Goal: Task Accomplishment & Management: Manage account settings

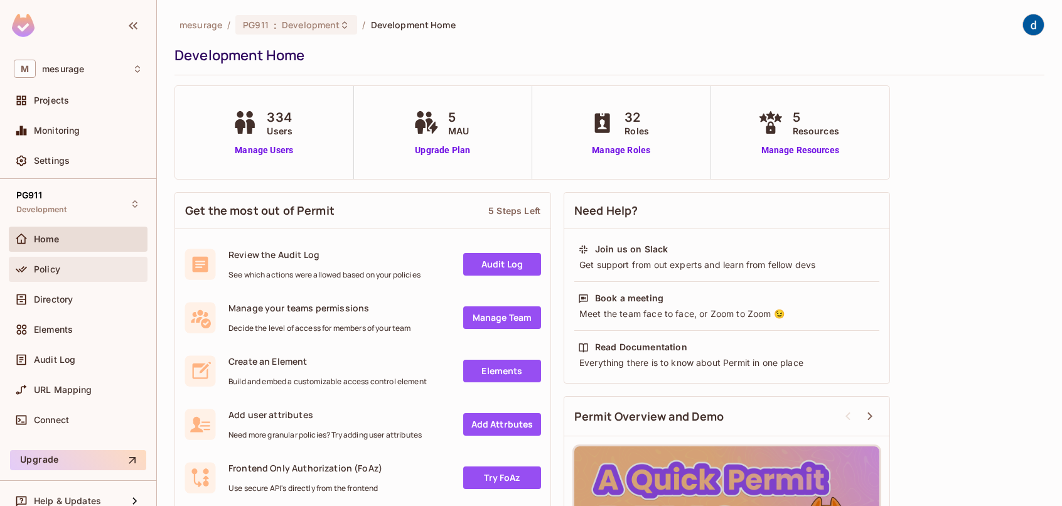
click at [55, 278] on div "Policy" at bounding box center [78, 269] width 139 height 25
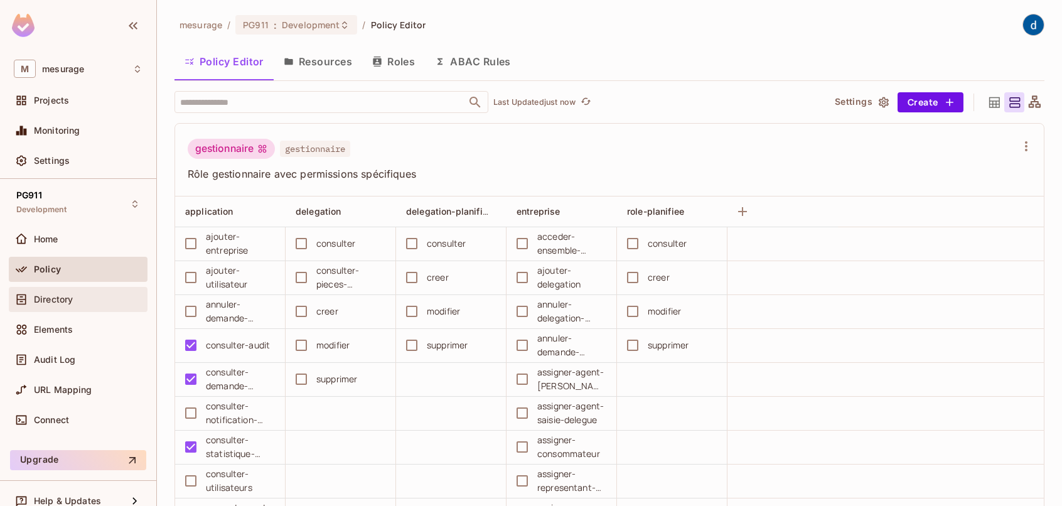
click at [65, 299] on span "Directory" at bounding box center [53, 299] width 39 height 10
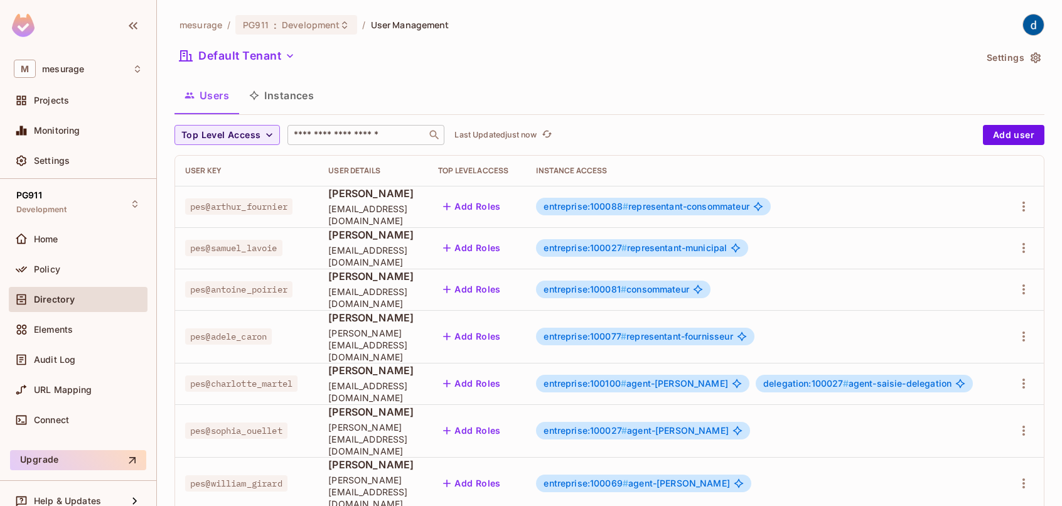
click at [316, 134] on input "text" at bounding box center [357, 135] width 132 height 13
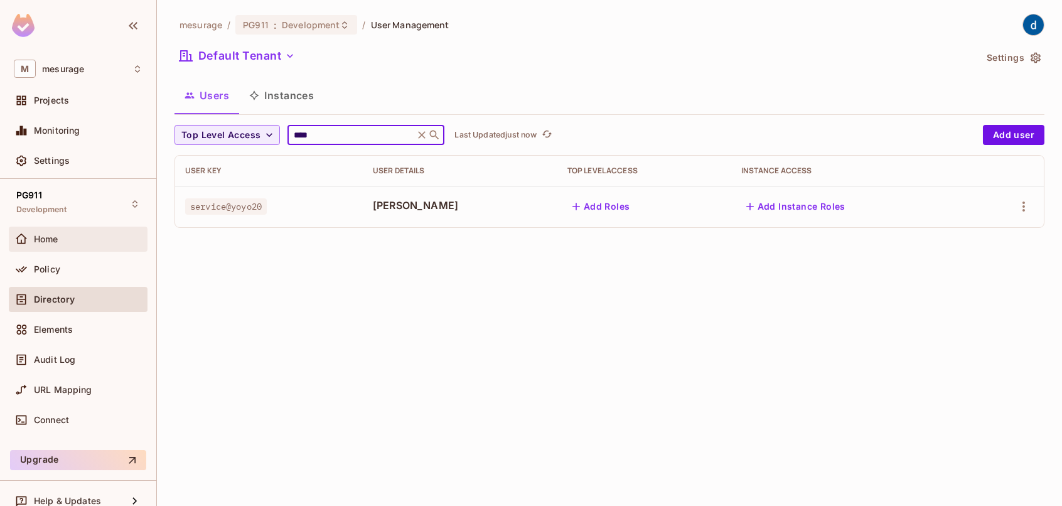
type input "****"
click at [82, 244] on div "Home" at bounding box center [78, 239] width 129 height 15
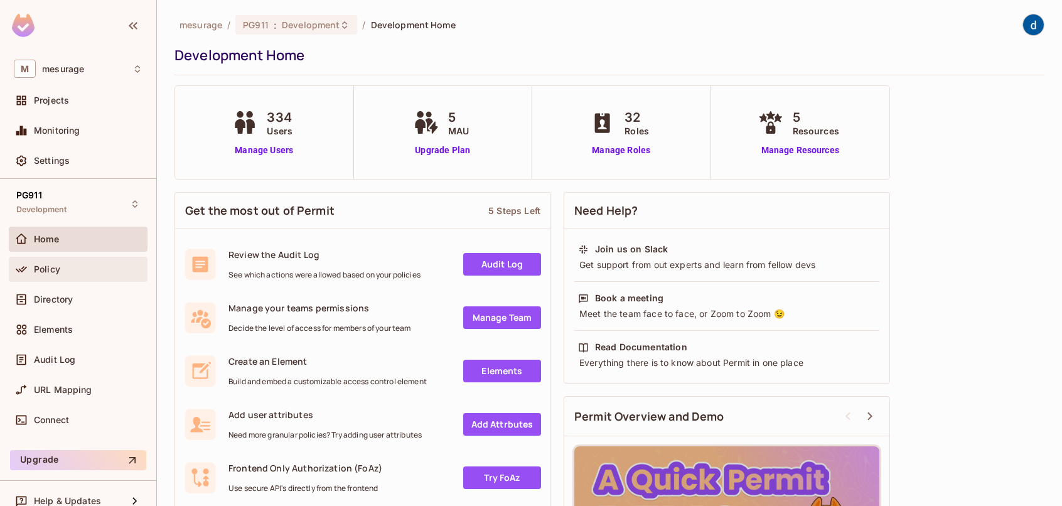
click at [79, 269] on div "Policy" at bounding box center [88, 269] width 109 height 10
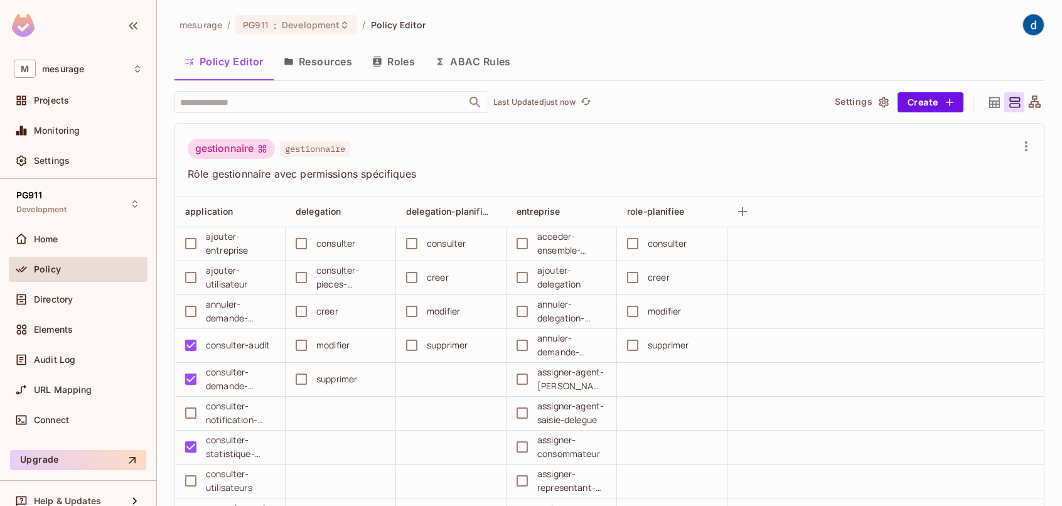
click at [316, 60] on button "Resources" at bounding box center [318, 61] width 89 height 31
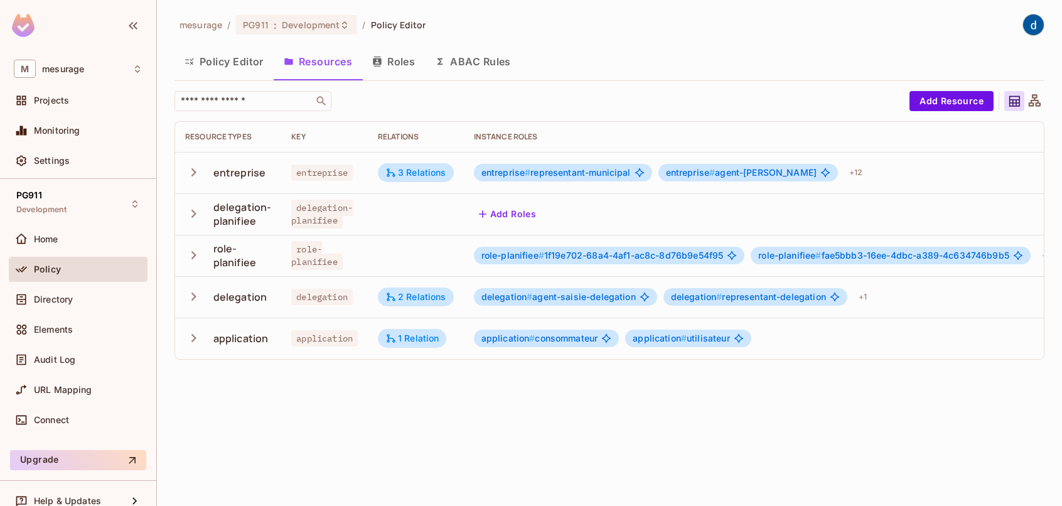
click at [411, 63] on button "Roles" at bounding box center [393, 61] width 63 height 31
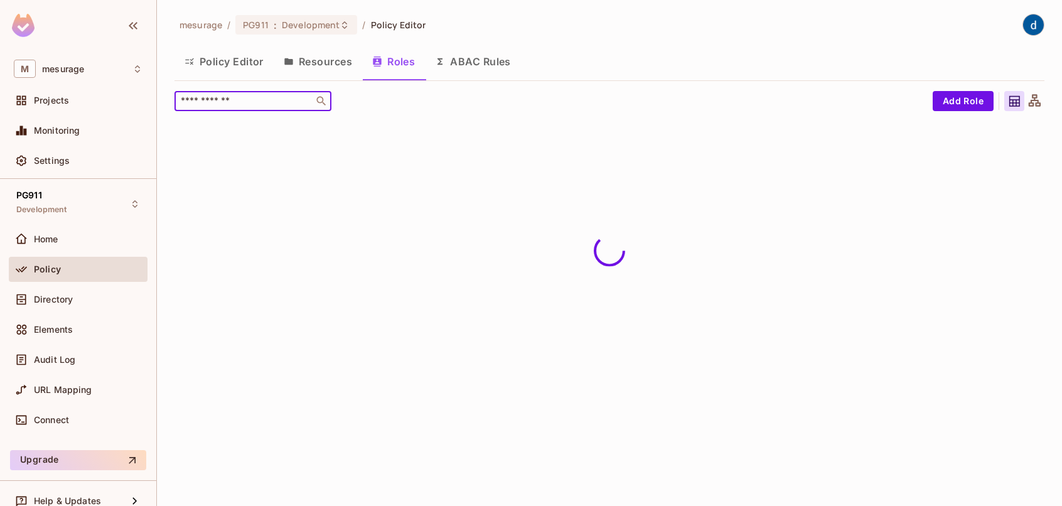
click at [268, 100] on input "text" at bounding box center [244, 101] width 132 height 13
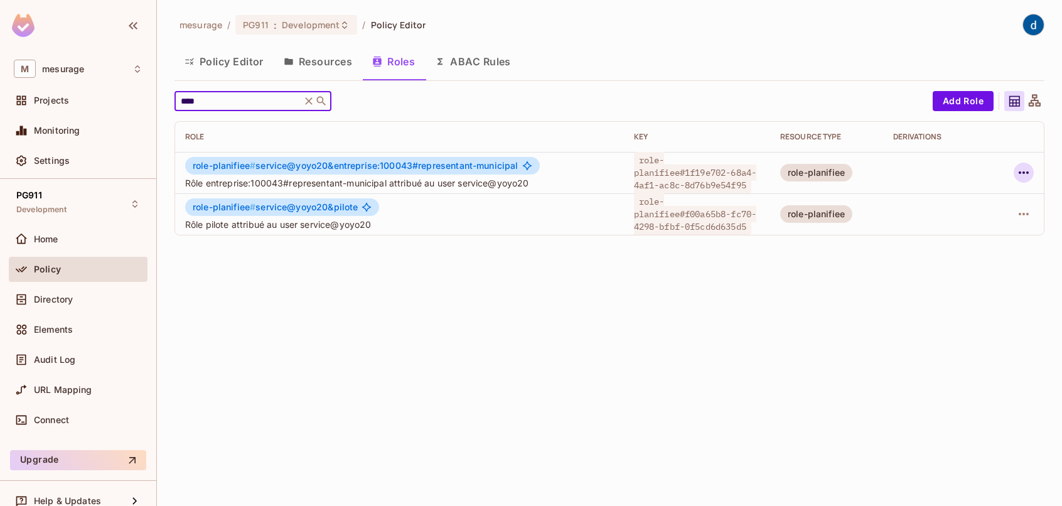
type input "****"
click at [1023, 172] on icon "button" at bounding box center [1024, 172] width 10 height 3
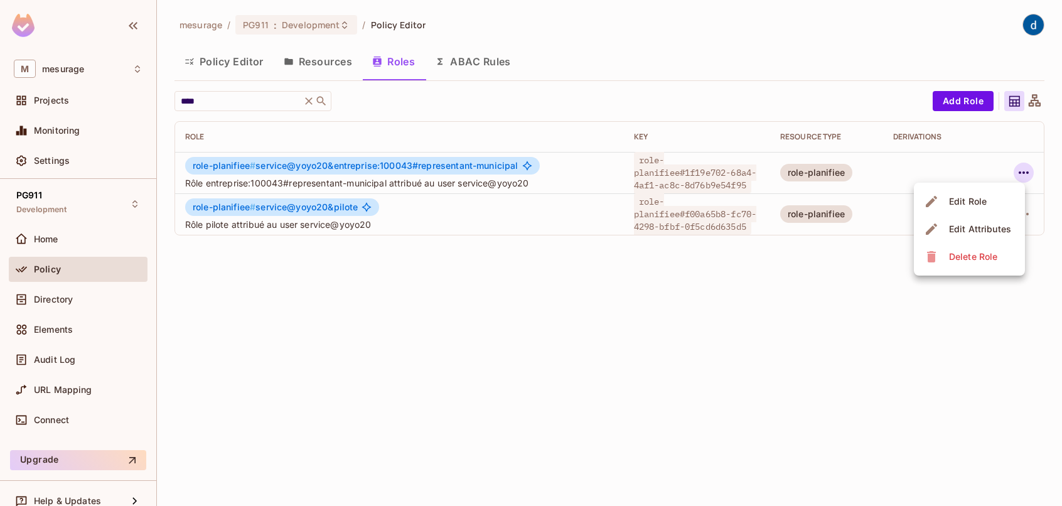
click at [973, 206] on div "Edit Role" at bounding box center [968, 201] width 38 height 13
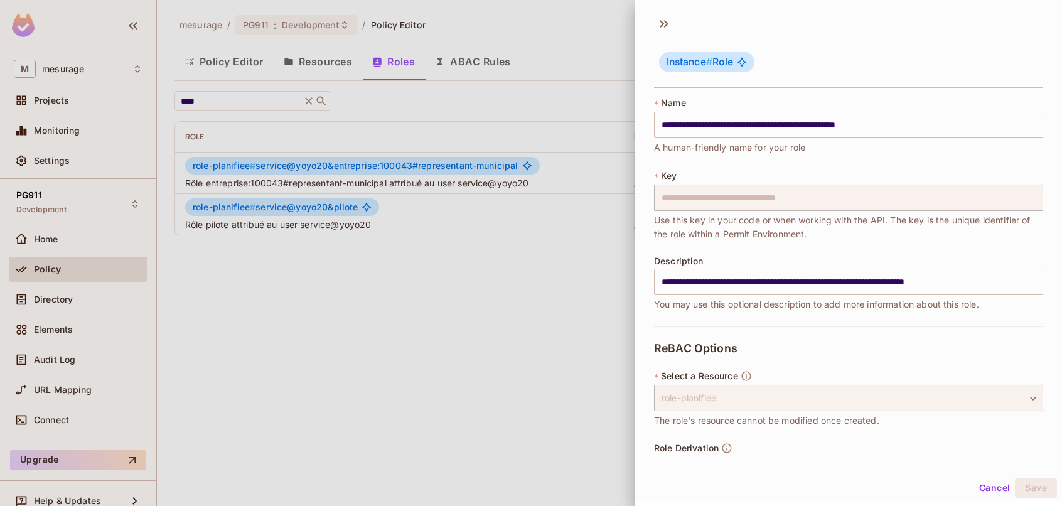
click at [569, 297] on div at bounding box center [531, 253] width 1062 height 506
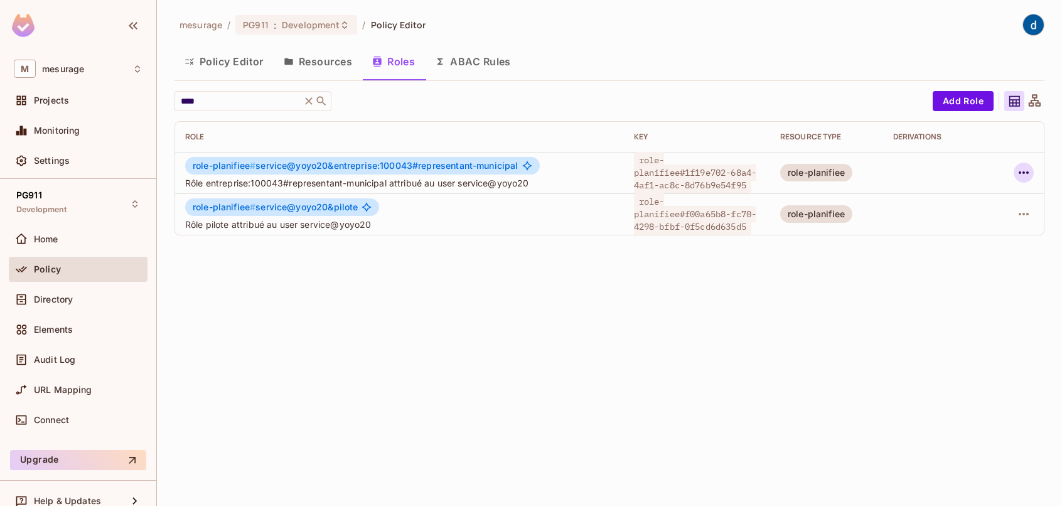
click at [1020, 173] on icon "button" at bounding box center [1024, 172] width 10 height 3
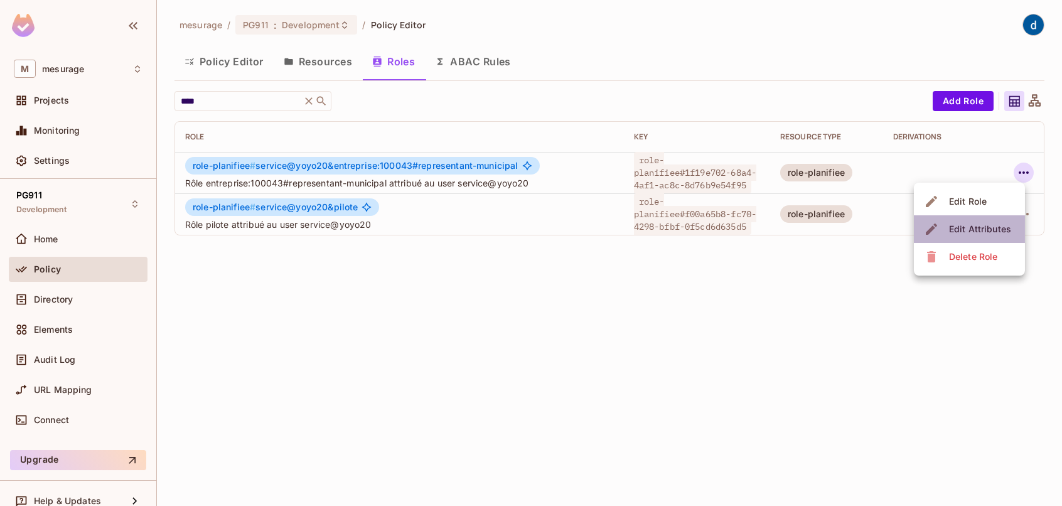
click at [971, 227] on div "Edit Attributes" at bounding box center [980, 229] width 62 height 13
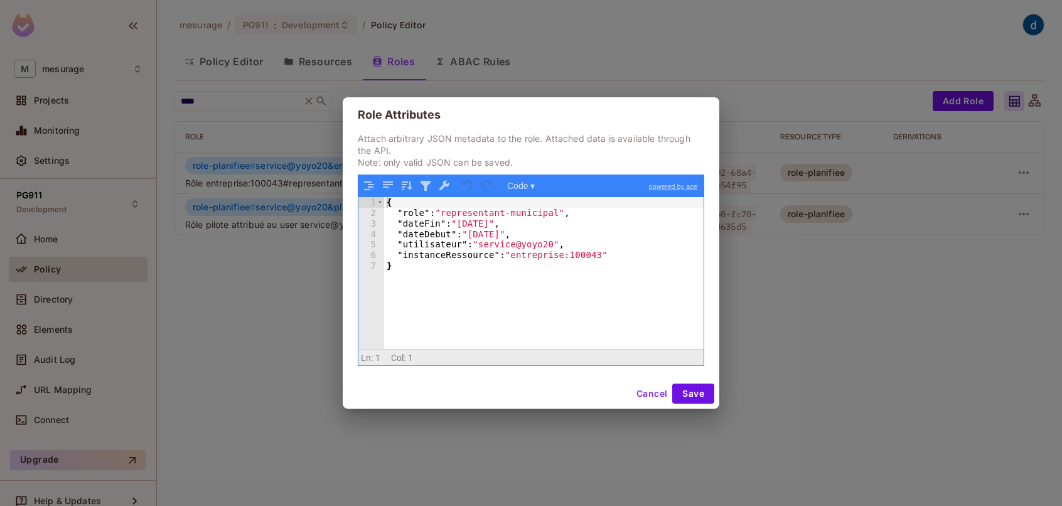
click at [645, 393] on button "Cancel" at bounding box center [652, 394] width 41 height 20
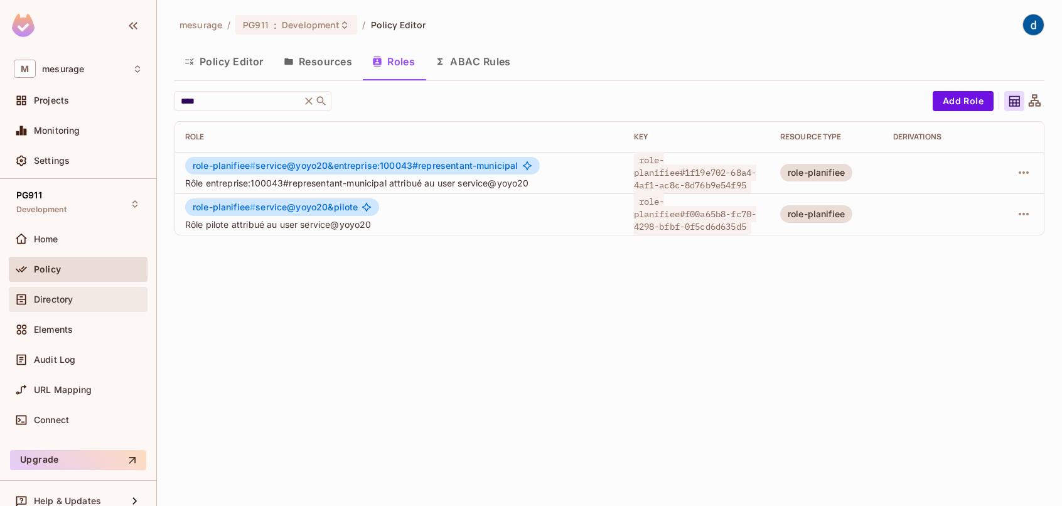
click at [87, 296] on div "Directory" at bounding box center [88, 299] width 109 height 10
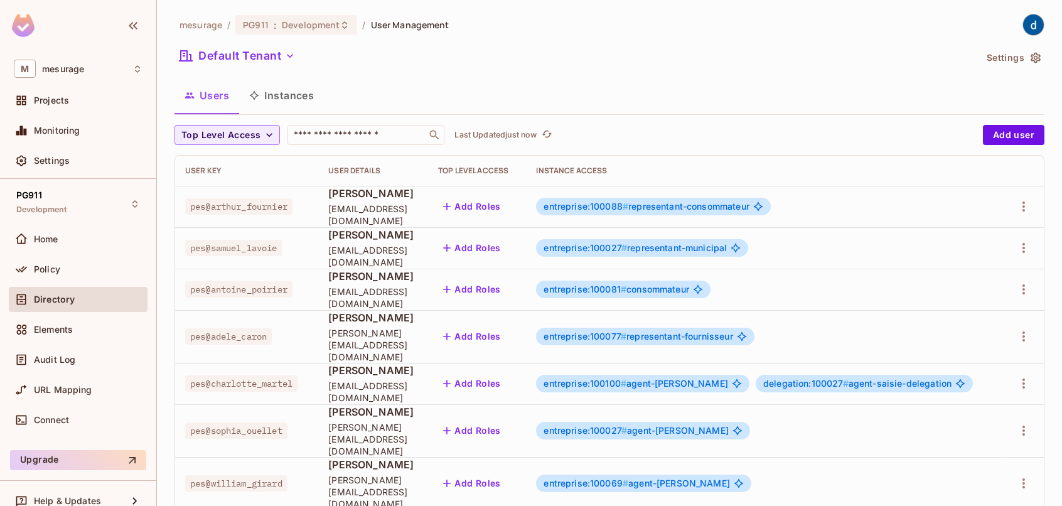
click at [287, 93] on button "Instances" at bounding box center [281, 95] width 85 height 31
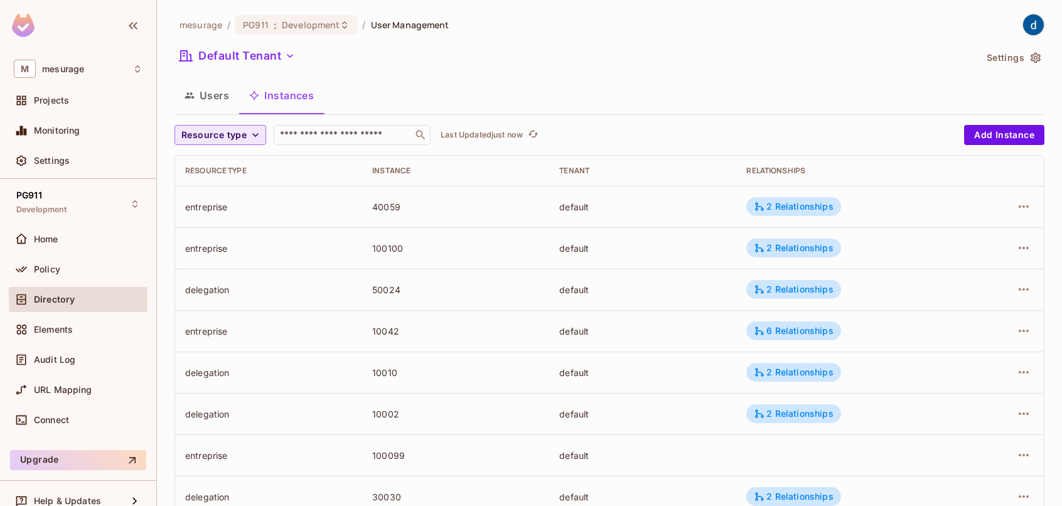
click at [258, 134] on icon "button" at bounding box center [255, 135] width 13 height 13
click at [240, 191] on span "delegation-planifiee" at bounding box center [227, 191] width 84 height 12
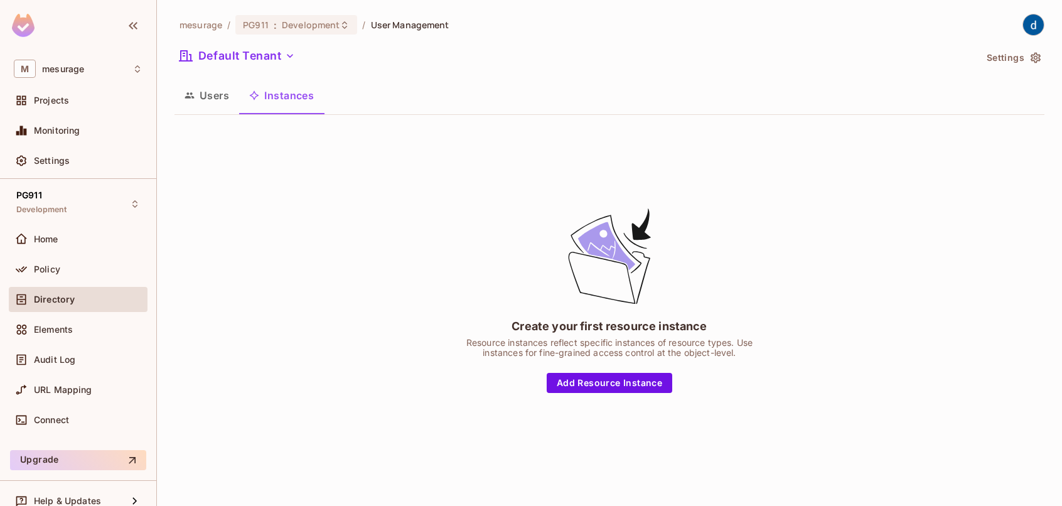
click at [286, 92] on button "Instances" at bounding box center [281, 95] width 85 height 31
click at [208, 102] on button "Users" at bounding box center [207, 95] width 65 height 31
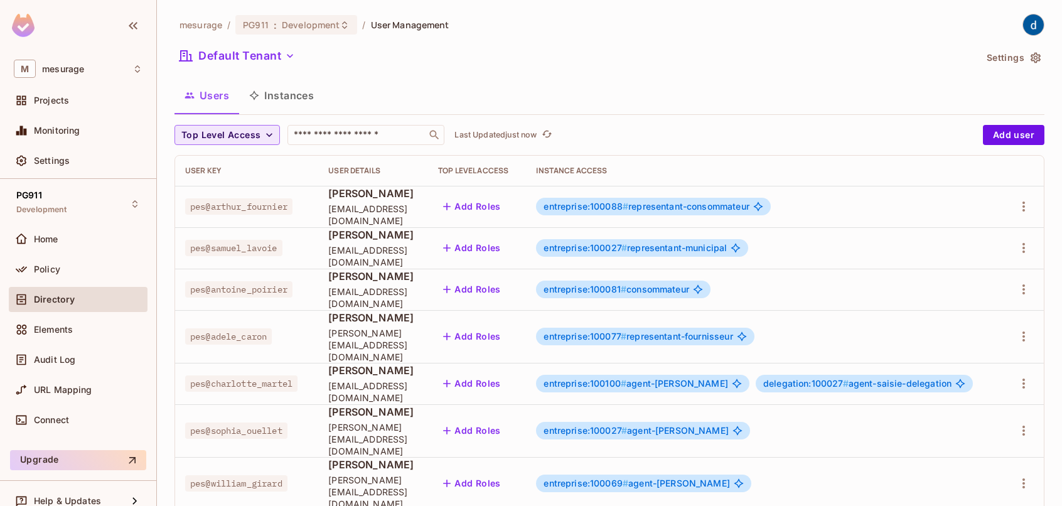
click at [267, 135] on icon "button" at bounding box center [269, 135] width 6 height 4
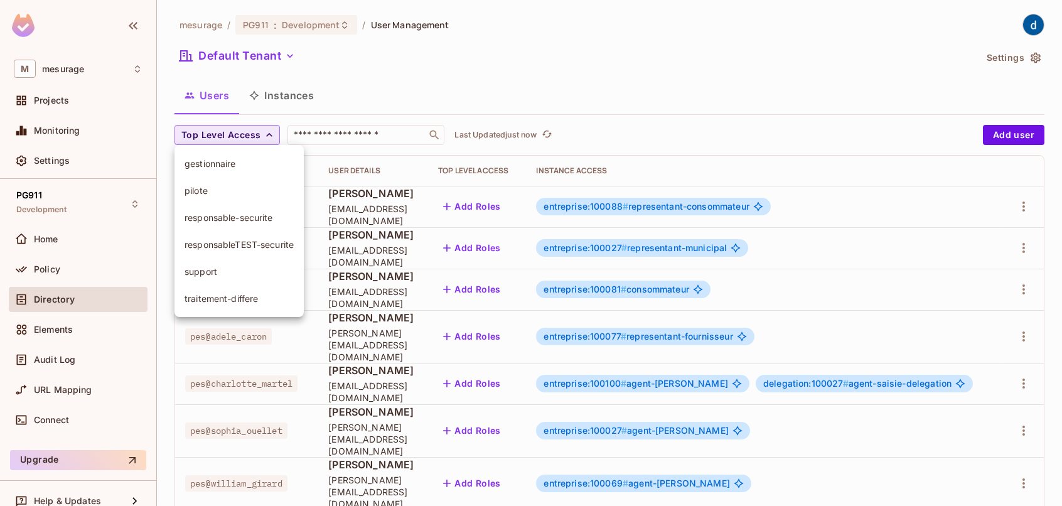
click at [296, 95] on div at bounding box center [531, 253] width 1062 height 506
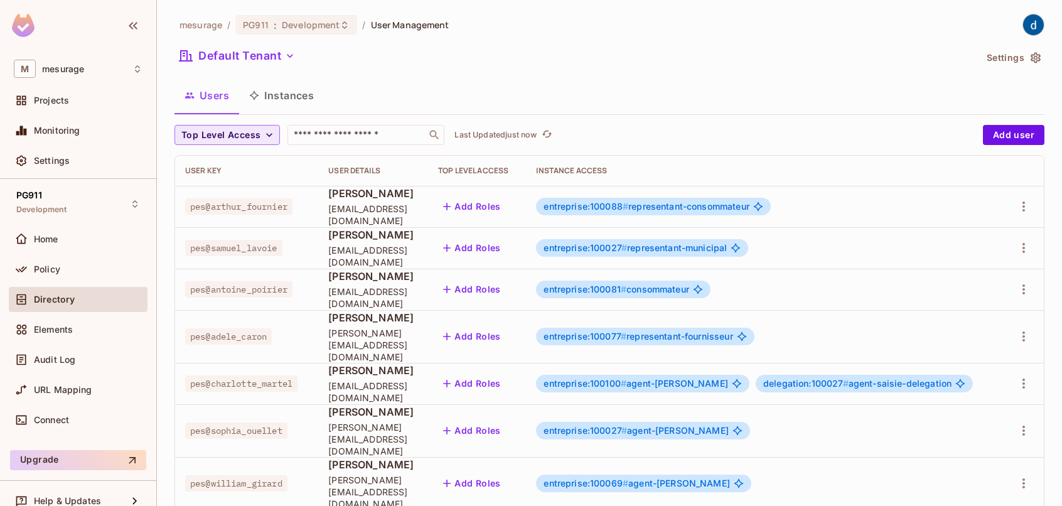
click at [291, 100] on button "Instances" at bounding box center [281, 95] width 85 height 31
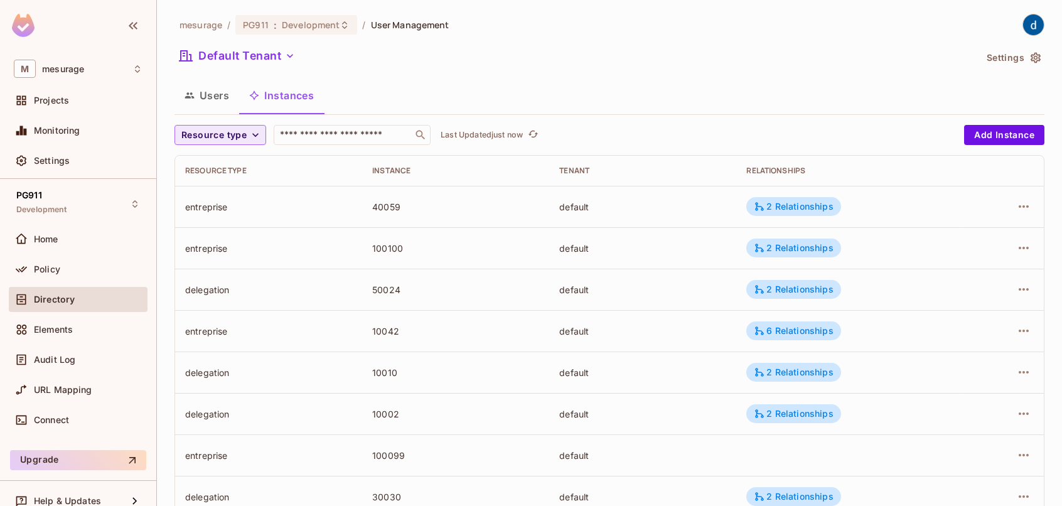
click at [257, 137] on icon "button" at bounding box center [255, 135] width 13 height 13
click at [227, 239] on span "delegation" at bounding box center [227, 245] width 84 height 12
click at [85, 267] on div "Policy" at bounding box center [88, 269] width 109 height 10
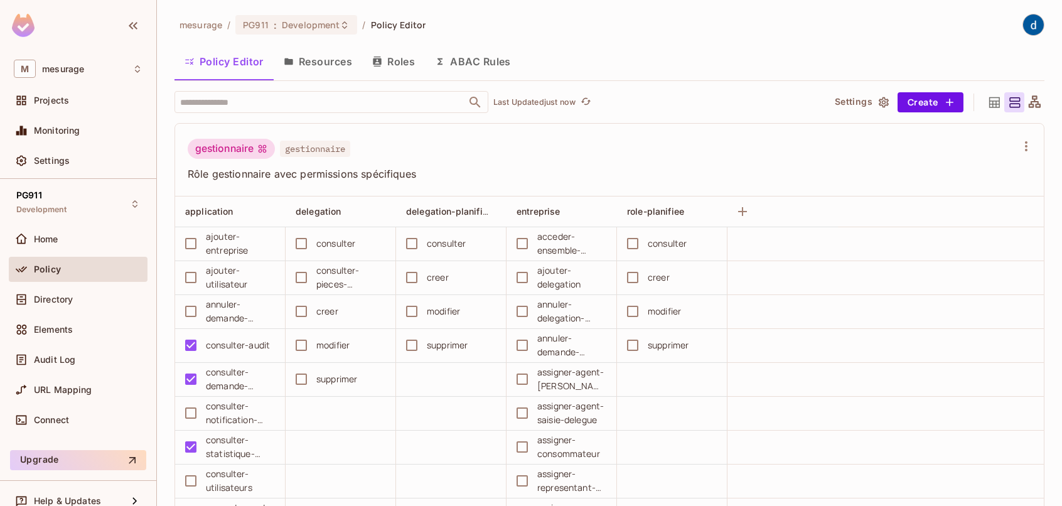
click at [328, 63] on button "Resources" at bounding box center [318, 61] width 89 height 31
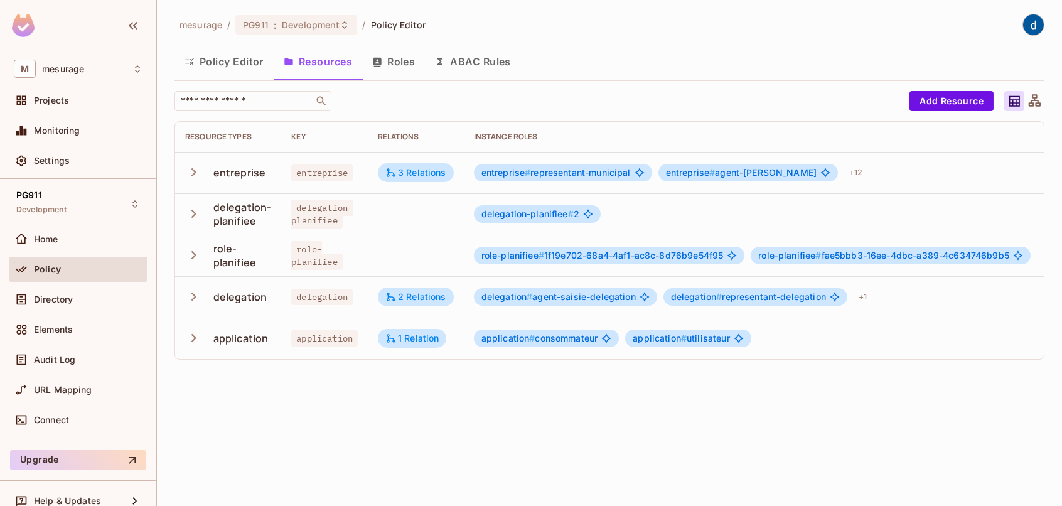
click at [196, 216] on icon "button" at bounding box center [193, 213] width 17 height 17
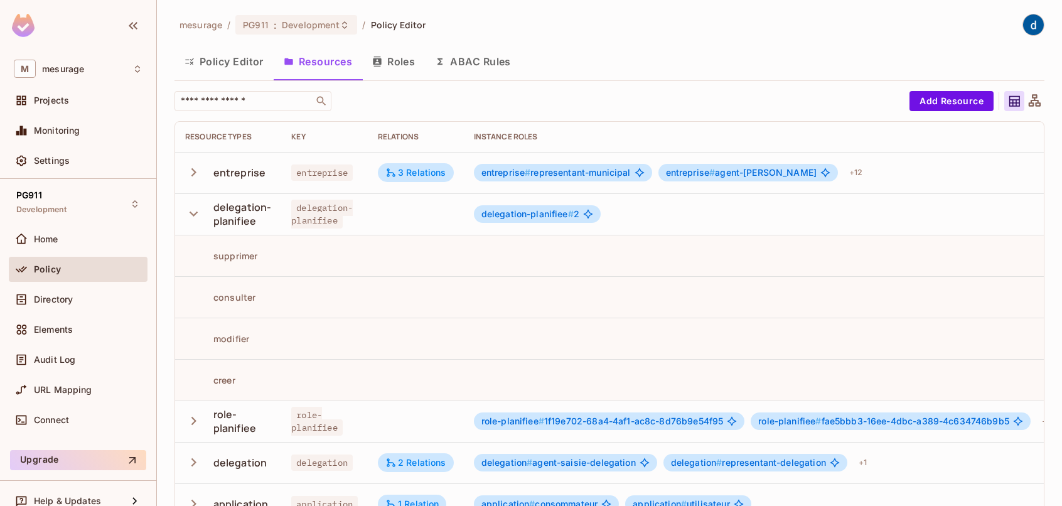
click at [196, 216] on icon "button" at bounding box center [193, 213] width 17 height 17
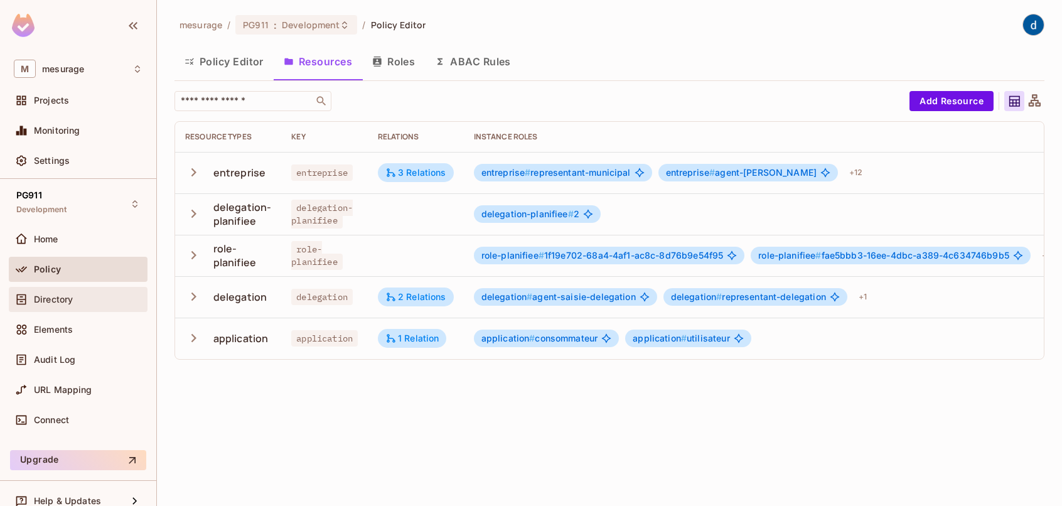
click at [75, 302] on div "Directory" at bounding box center [88, 299] width 109 height 10
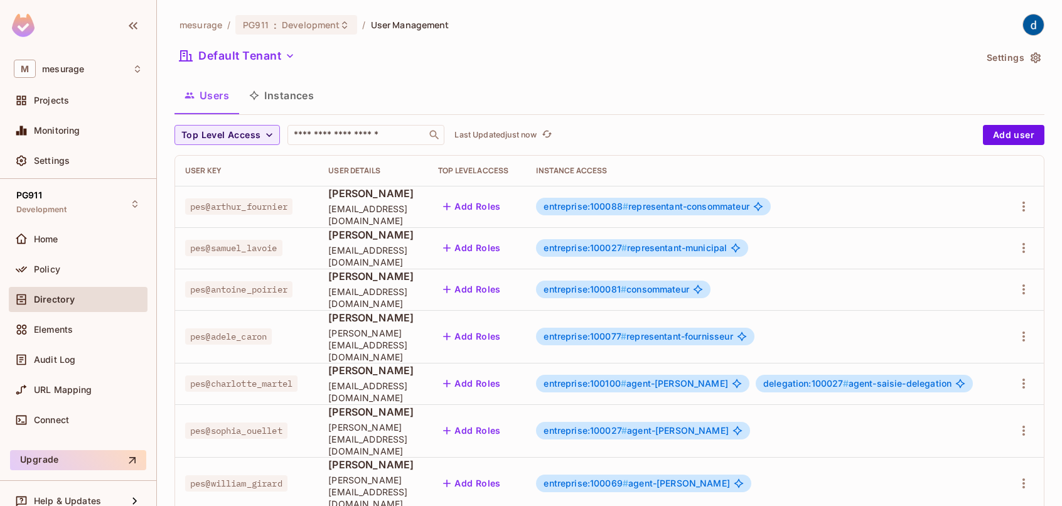
click at [283, 90] on button "Instances" at bounding box center [281, 95] width 85 height 31
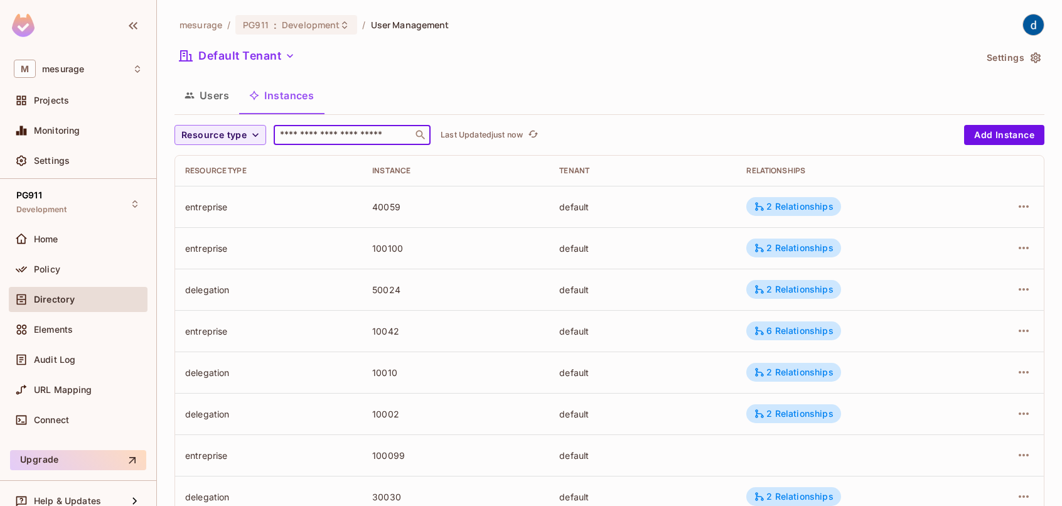
click at [311, 136] on input "text" at bounding box center [344, 135] width 132 height 13
type input "*"
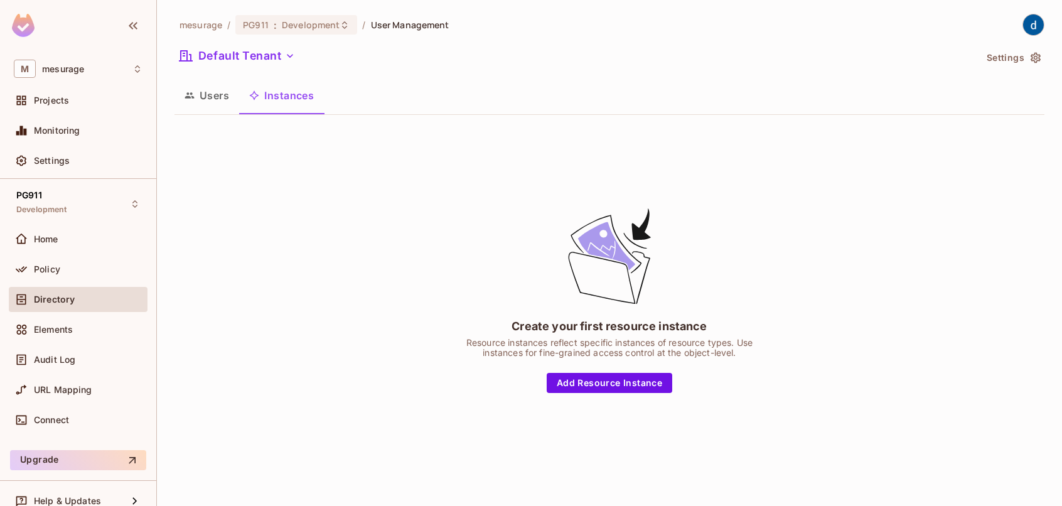
click at [208, 95] on button "Users" at bounding box center [207, 95] width 65 height 31
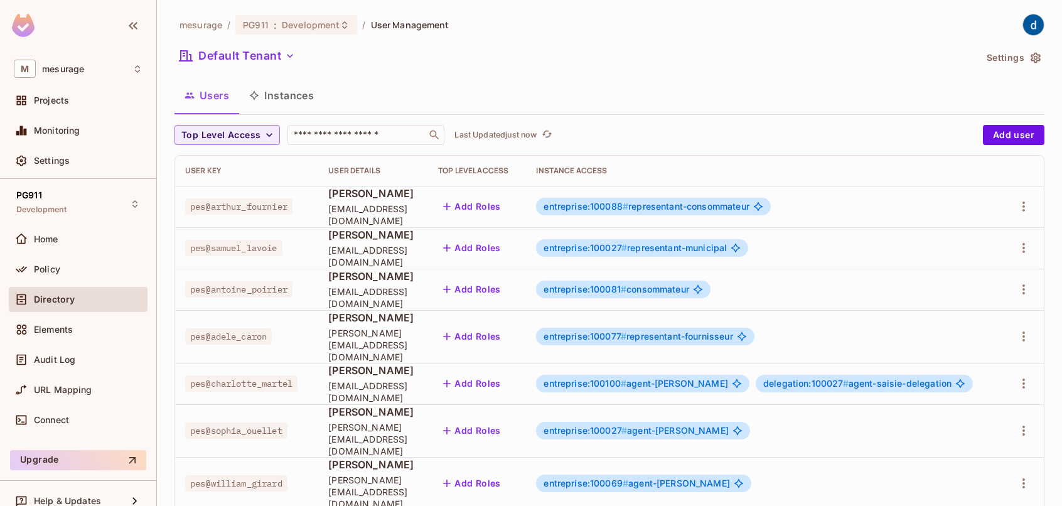
click at [279, 95] on button "Instances" at bounding box center [281, 95] width 85 height 31
